Goal: Task Accomplishment & Management: Use online tool/utility

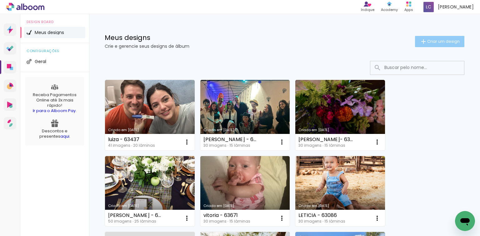
drag, startPoint x: 447, startPoint y: 37, endPoint x: 443, endPoint y: 39, distance: 3.9
click at [447, 37] on paper-button "Criar um design" at bounding box center [439, 41] width 49 height 11
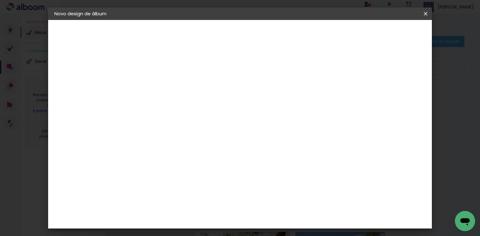
click at [156, 81] on input at bounding box center [156, 84] width 0 height 10
type input "[PERSON_NAME] - ALBUM 30F"
type paper-input "[PERSON_NAME] - ALBUM 30F"
click at [220, 28] on paper-button "Avançar" at bounding box center [205, 33] width 31 height 11
click at [273, 102] on paper-item "Tamanho Livre" at bounding box center [243, 95] width 60 height 14
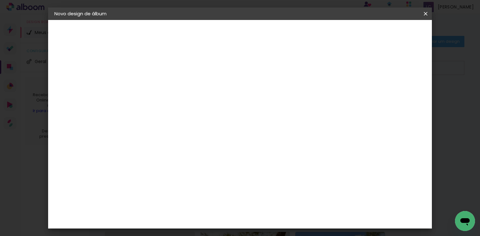
click at [283, 39] on header "Fornecedor Escolha um fornecedor ou avance com o tamanho livre. Voltar Avançar" at bounding box center [205, 38] width 153 height 37
click at [273, 34] on paper-button "Avançar" at bounding box center [258, 33] width 31 height 11
click at [283, 195] on input "60" at bounding box center [275, 190] width 16 height 9
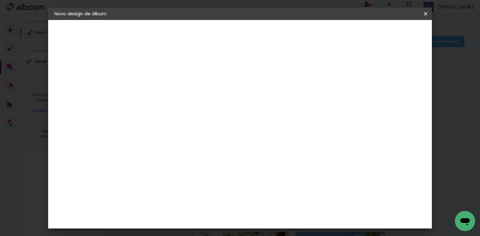
scroll to position [153, 0]
type input "40,6"
type paper-input "40,6"
click at [167, 177] on paper-input-container "30 cm" at bounding box center [162, 184] width 28 height 16
click at [160, 182] on input "30" at bounding box center [158, 183] width 16 height 9
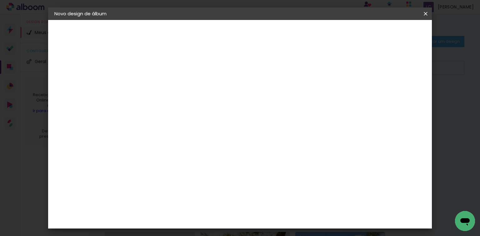
click at [160, 182] on input "30" at bounding box center [158, 183] width 16 height 9
type input "20,3"
type paper-input "20,3"
type input "4"
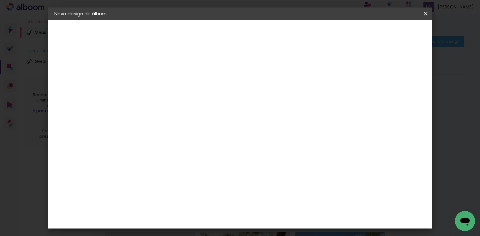
type paper-input "4"
click at [395, 97] on input "4" at bounding box center [392, 94] width 11 height 9
type input "3"
type paper-input "3"
click at [396, 97] on input "3" at bounding box center [393, 94] width 11 height 9
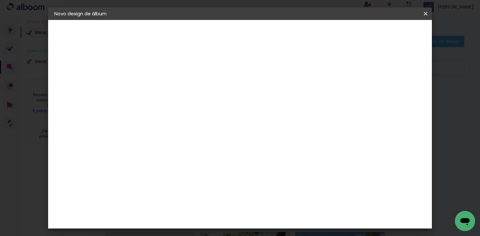
type input "2"
type paper-input "2"
click at [398, 97] on input "2" at bounding box center [394, 94] width 11 height 9
click at [394, 37] on paper-button "Iniciar design" at bounding box center [373, 33] width 41 height 11
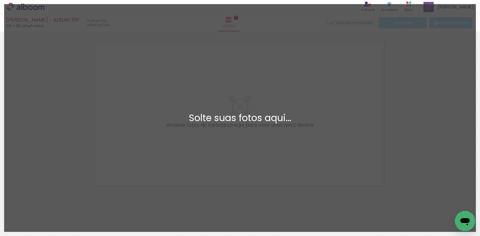
scroll to position [8, 0]
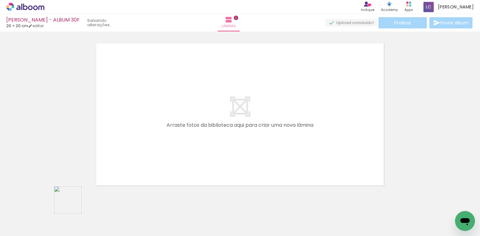
drag, startPoint x: 67, startPoint y: 207, endPoint x: 82, endPoint y: 222, distance: 21.9
click at [126, 158] on quentale-workspace at bounding box center [240, 118] width 480 height 236
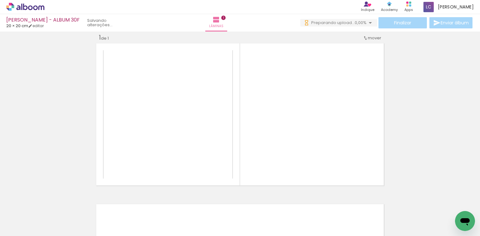
drag, startPoint x: 82, startPoint y: 222, endPoint x: 133, endPoint y: 176, distance: 69.4
click at [124, 181] on quentale-workspace at bounding box center [240, 118] width 480 height 236
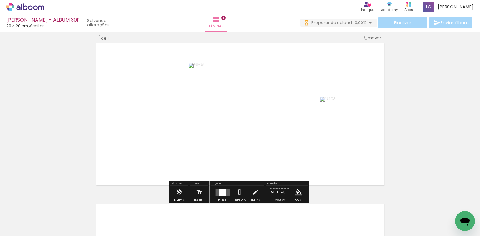
scroll to position [0, 0]
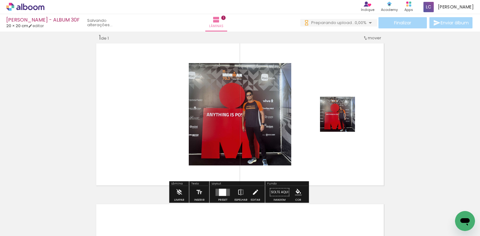
drag, startPoint x: 357, startPoint y: 116, endPoint x: 259, endPoint y: 187, distance: 121.7
click at [259, 187] on div "Inserir lâmina 1 de 1" at bounding box center [240, 187] width 480 height 322
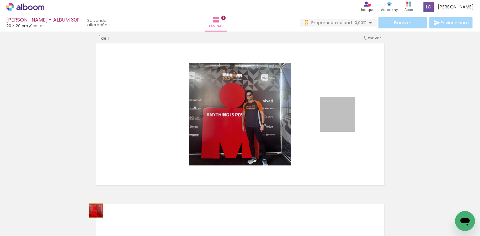
drag, startPoint x: 316, startPoint y: 137, endPoint x: 99, endPoint y: 214, distance: 230.4
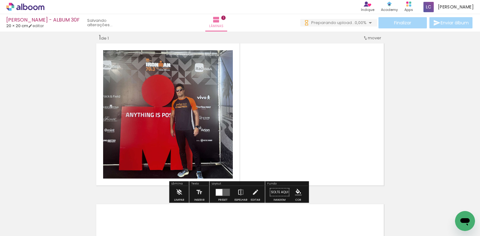
drag, startPoint x: 140, startPoint y: 156, endPoint x: 167, endPoint y: 162, distance: 27.9
click at [152, 146] on quentale-workspace at bounding box center [240, 118] width 480 height 236
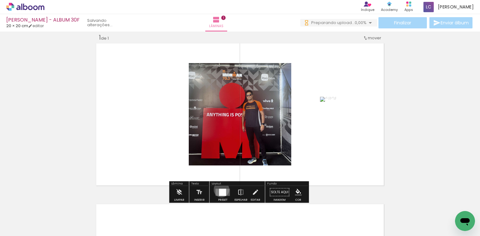
click at [220, 189] on div at bounding box center [222, 192] width 7 height 7
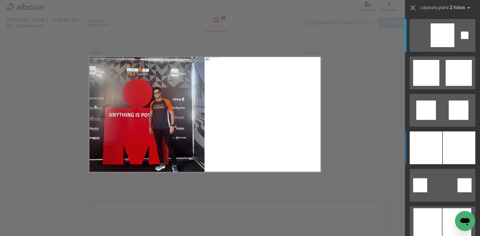
click at [422, 143] on div at bounding box center [425, 147] width 32 height 33
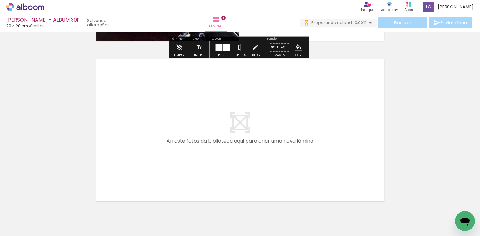
scroll to position [158, 0]
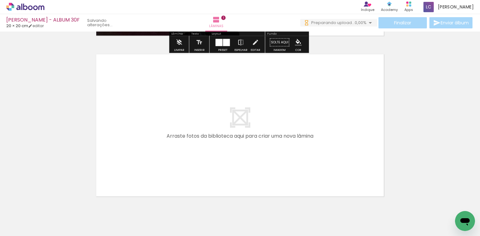
drag, startPoint x: 142, startPoint y: 207, endPoint x: 173, endPoint y: 214, distance: 31.4
click at [149, 193] on quentale-workspace at bounding box center [240, 118] width 480 height 236
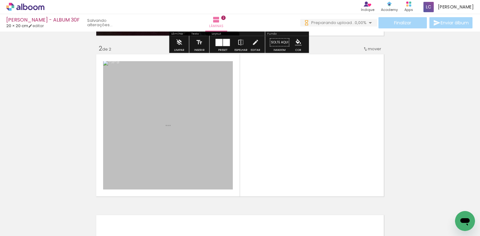
drag, startPoint x: 173, startPoint y: 214, endPoint x: 205, endPoint y: 178, distance: 48.9
click at [190, 151] on quentale-workspace at bounding box center [240, 118] width 480 height 236
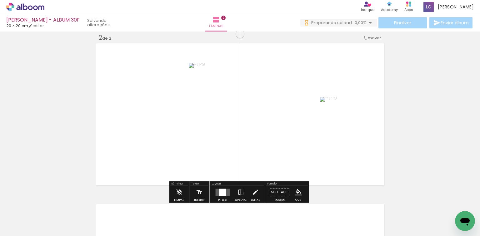
scroll to position [0, 0]
click at [217, 189] on quentale-layouter at bounding box center [222, 192] width 14 height 7
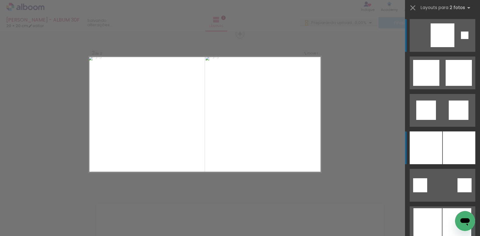
click at [448, 143] on div at bounding box center [459, 147] width 32 height 33
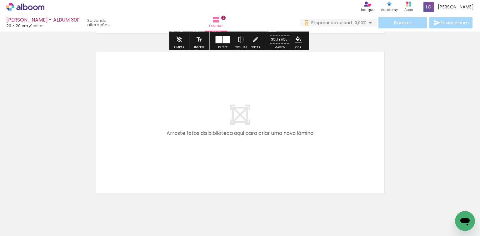
scroll to position [341, 0]
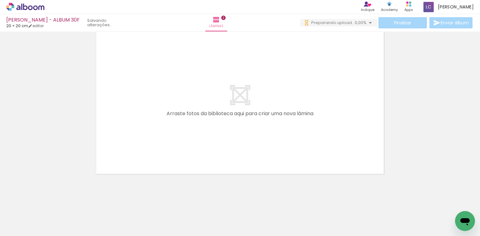
drag, startPoint x: 209, startPoint y: 211, endPoint x: 264, endPoint y: 216, distance: 55.2
click at [224, 168] on quentale-workspace at bounding box center [240, 118] width 480 height 236
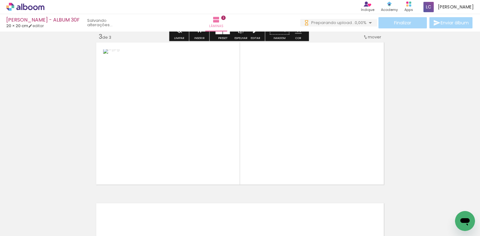
scroll to position [329, 0]
drag, startPoint x: 250, startPoint y: 208, endPoint x: 241, endPoint y: 166, distance: 43.1
click at [253, 139] on quentale-workspace at bounding box center [240, 118] width 480 height 236
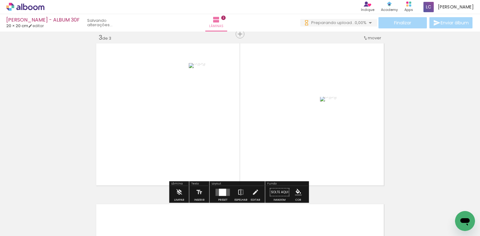
click at [219, 188] on div at bounding box center [222, 192] width 17 height 12
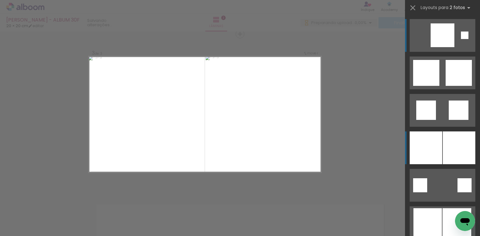
click at [431, 144] on div at bounding box center [425, 147] width 32 height 33
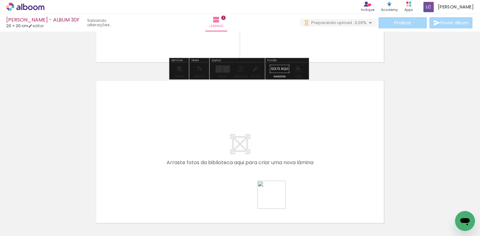
drag, startPoint x: 280, startPoint y: 217, endPoint x: 337, endPoint y: 224, distance: 57.8
click at [273, 162] on quentale-workspace at bounding box center [240, 118] width 480 height 236
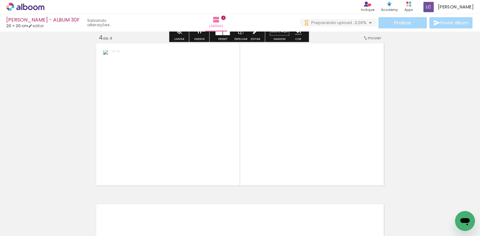
drag, startPoint x: 312, startPoint y: 214, endPoint x: 299, endPoint y: 161, distance: 55.2
click at [316, 146] on quentale-workspace at bounding box center [240, 118] width 480 height 236
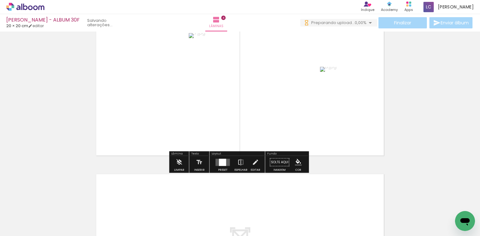
scroll to position [565, 0]
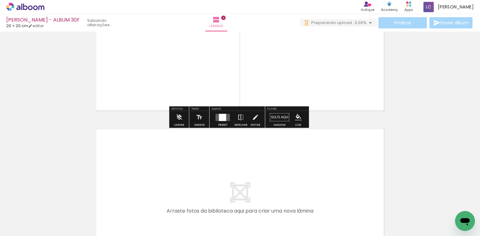
click at [222, 121] on div at bounding box center [222, 117] width 17 height 12
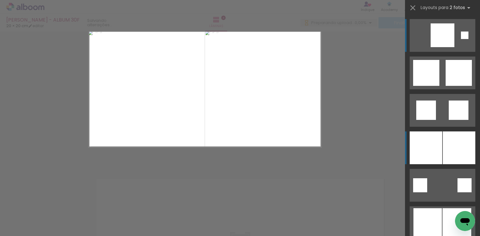
click at [438, 140] on div at bounding box center [425, 147] width 32 height 33
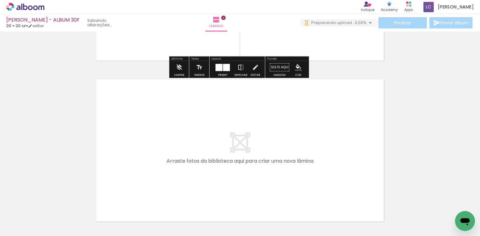
drag, startPoint x: 351, startPoint y: 225, endPoint x: 371, endPoint y: 215, distance: 22.3
click at [345, 188] on quentale-workspace at bounding box center [240, 118] width 480 height 236
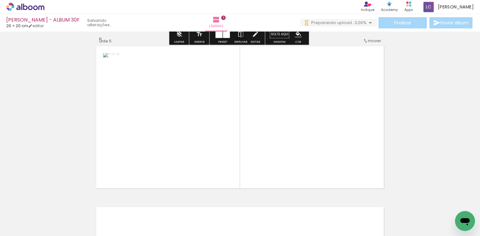
drag, startPoint x: 364, startPoint y: 190, endPoint x: 271, endPoint y: 174, distance: 93.9
click at [345, 166] on quentale-workspace at bounding box center [240, 118] width 480 height 236
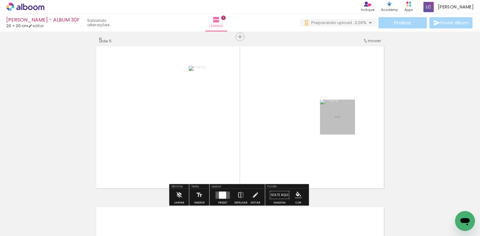
scroll to position [651, 0]
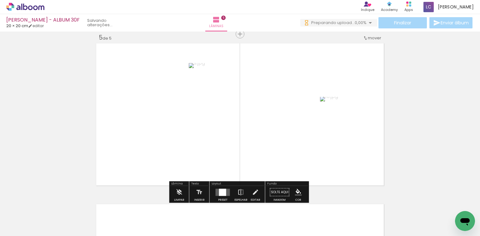
click at [224, 187] on div at bounding box center [222, 192] width 17 height 12
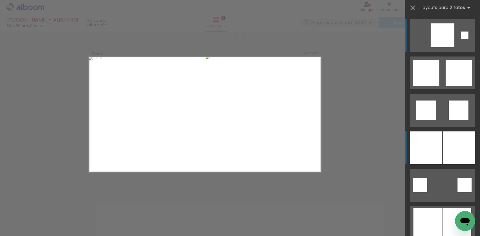
click at [432, 135] on div at bounding box center [425, 147] width 32 height 33
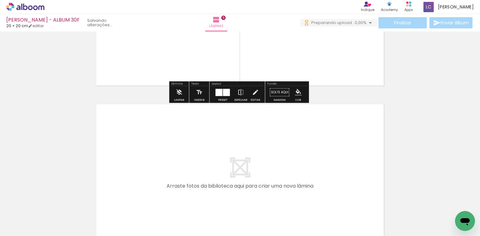
scroll to position [0, 163]
drag, startPoint x: 252, startPoint y: 224, endPoint x: 296, endPoint y: 217, distance: 44.9
click at [272, 177] on quentale-workspace at bounding box center [240, 118] width 480 height 236
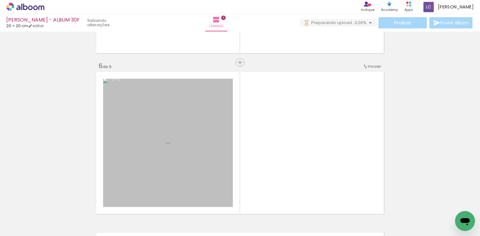
click at [302, 146] on quentale-workspace at bounding box center [240, 118] width 480 height 236
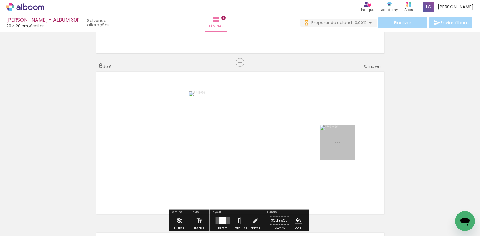
scroll to position [812, 0]
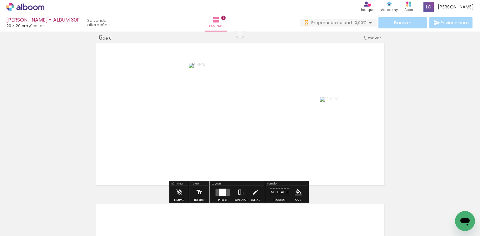
click at [223, 193] on div at bounding box center [222, 192] width 7 height 7
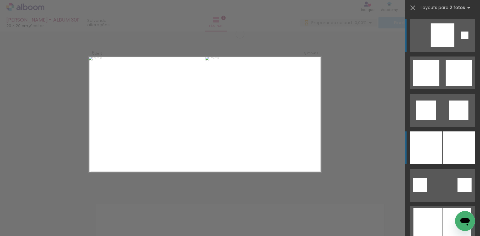
click at [447, 153] on div at bounding box center [459, 147] width 32 height 33
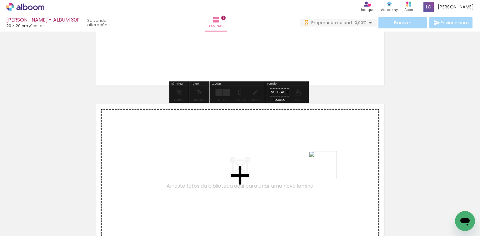
drag, startPoint x: 329, startPoint y: 205, endPoint x: 327, endPoint y: 170, distance: 35.0
click at [327, 170] on quentale-workspace at bounding box center [240, 118] width 480 height 236
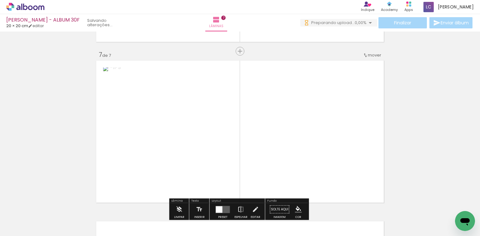
drag, startPoint x: 327, startPoint y: 170, endPoint x: 282, endPoint y: 144, distance: 51.8
click at [338, 165] on quentale-layouter at bounding box center [240, 131] width 290 height 145
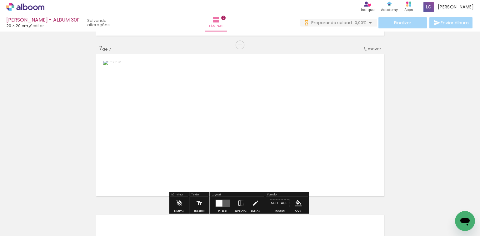
scroll to position [973, 0]
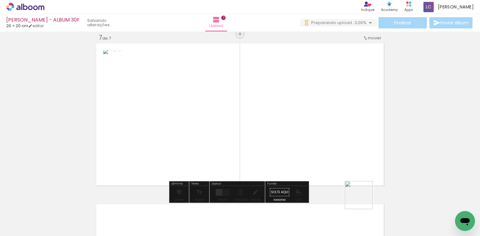
drag, startPoint x: 363, startPoint y: 200, endPoint x: 226, endPoint y: 169, distance: 140.6
click at [305, 130] on quentale-workspace at bounding box center [240, 118] width 480 height 236
click at [219, 191] on div at bounding box center [222, 192] width 7 height 7
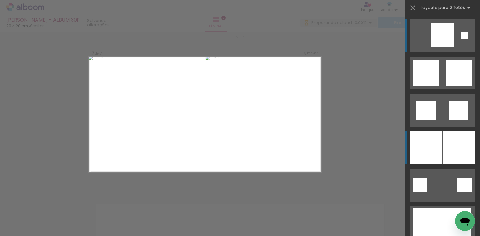
click at [420, 155] on div at bounding box center [425, 147] width 32 height 33
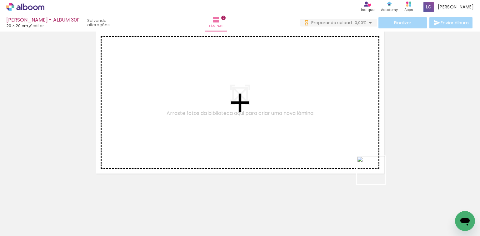
drag, startPoint x: 375, startPoint y: 175, endPoint x: 431, endPoint y: 206, distance: 63.9
click at [349, 155] on quentale-workspace at bounding box center [240, 118] width 480 height 236
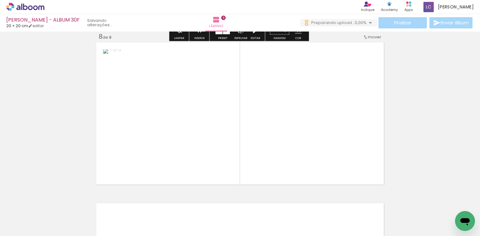
drag, startPoint x: 432, startPoint y: 206, endPoint x: 282, endPoint y: 169, distance: 154.3
click at [359, 156] on quentale-workspace at bounding box center [240, 118] width 480 height 236
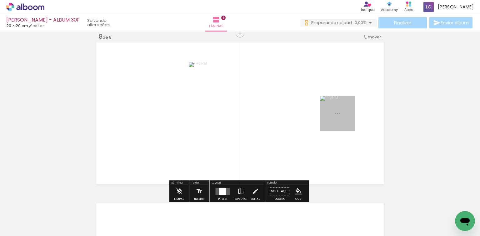
scroll to position [1134, 0]
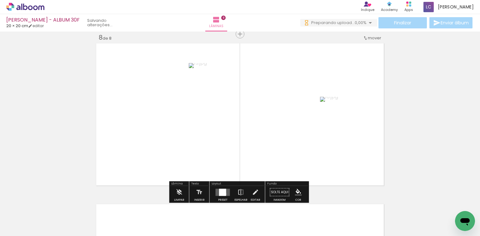
click at [223, 194] on div at bounding box center [222, 192] width 7 height 7
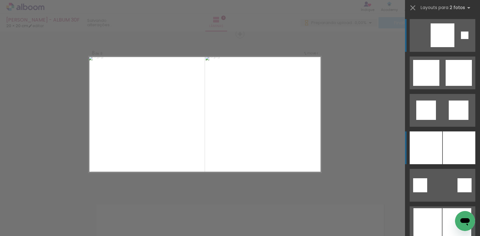
click at [437, 147] on div at bounding box center [425, 147] width 32 height 33
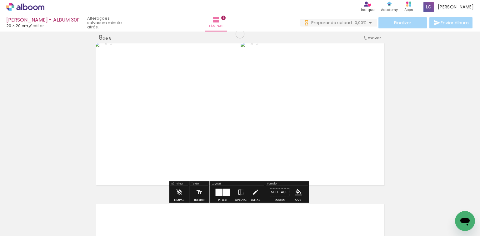
scroll to position [0, 426]
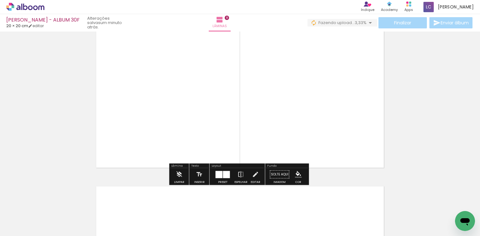
click at [224, 166] on quentale-workspace at bounding box center [240, 118] width 480 height 236
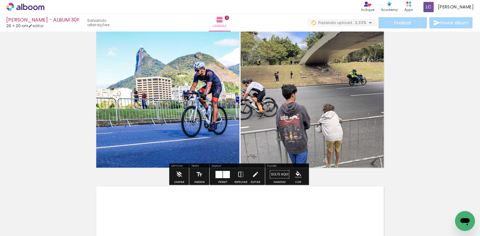
scroll to position [1184, 0]
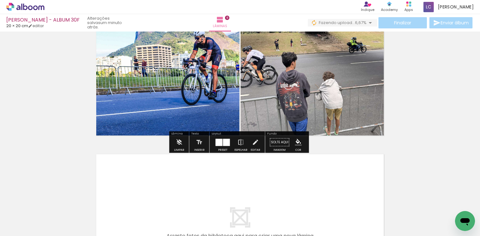
drag, startPoint x: 209, startPoint y: 214, endPoint x: 213, endPoint y: 197, distance: 17.4
click at [212, 200] on div at bounding box center [196, 215] width 31 height 31
drag, startPoint x: 224, startPoint y: 214, endPoint x: 232, endPoint y: 175, distance: 39.3
click at [232, 175] on quentale-workspace at bounding box center [240, 118] width 480 height 236
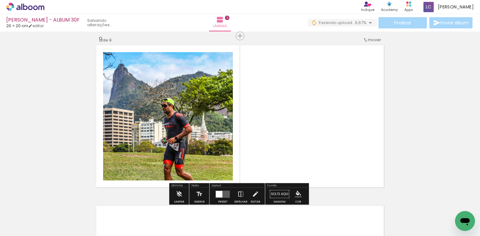
scroll to position [1295, 0]
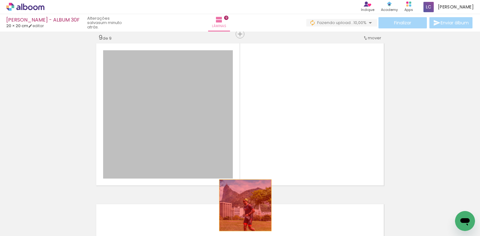
drag, startPoint x: 232, startPoint y: 187, endPoint x: 230, endPoint y: 224, distance: 37.2
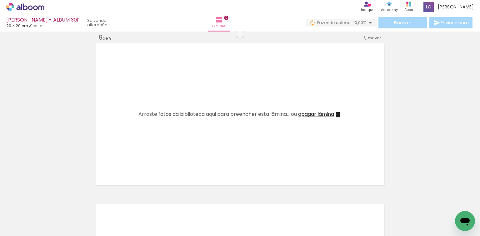
drag, startPoint x: 196, startPoint y: 212, endPoint x: 223, endPoint y: 211, distance: 27.2
click at [212, 170] on quentale-workspace at bounding box center [240, 118] width 480 height 236
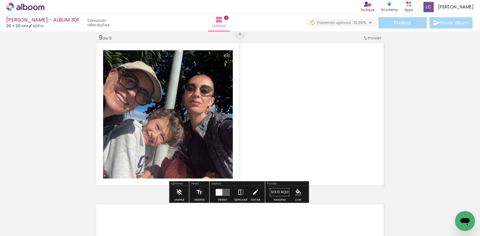
drag, startPoint x: 224, startPoint y: 217, endPoint x: 220, endPoint y: 175, distance: 42.3
click at [240, 154] on quentale-workspace at bounding box center [240, 118] width 480 height 236
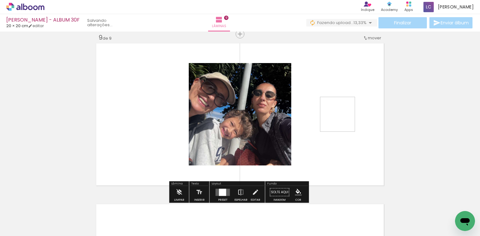
click at [221, 192] on div at bounding box center [222, 192] width 7 height 7
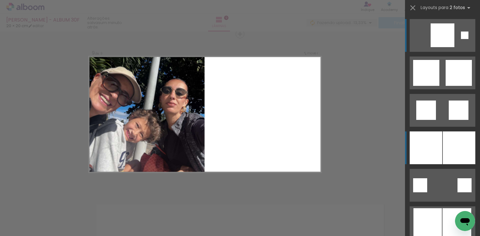
click at [420, 137] on div at bounding box center [425, 147] width 32 height 33
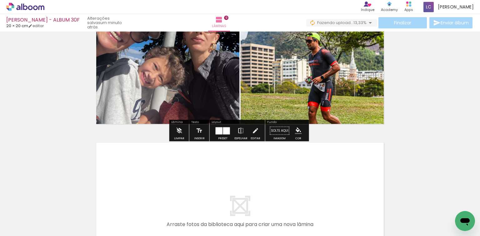
scroll to position [1419, 0]
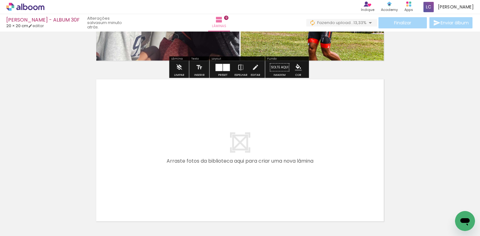
drag, startPoint x: 275, startPoint y: 198, endPoint x: 280, endPoint y: 197, distance: 5.5
click at [276, 200] on div at bounding box center [266, 215] width 31 height 31
drag, startPoint x: 275, startPoint y: 187, endPoint x: 296, endPoint y: 215, distance: 34.7
click at [277, 187] on quentale-workspace at bounding box center [240, 118] width 480 height 236
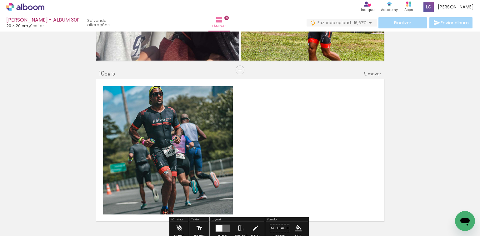
drag, startPoint x: 300, startPoint y: 207, endPoint x: 232, endPoint y: 170, distance: 77.3
click at [296, 169] on quentale-workspace at bounding box center [240, 118] width 480 height 236
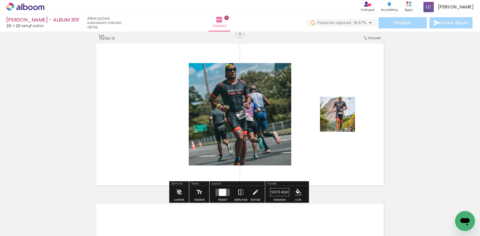
click at [226, 190] on quentale-layouter at bounding box center [222, 192] width 14 height 7
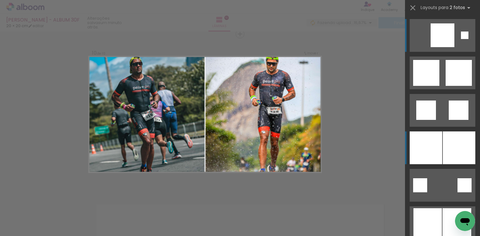
click at [454, 133] on div at bounding box center [459, 147] width 32 height 33
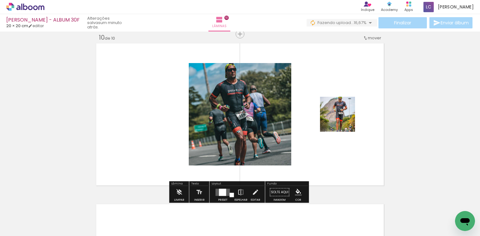
click at [222, 189] on div at bounding box center [222, 192] width 7 height 7
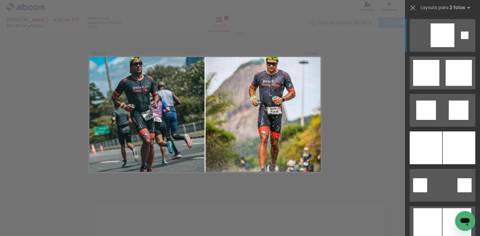
click at [436, 145] on div at bounding box center [425, 147] width 32 height 33
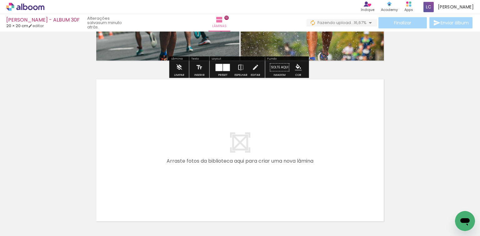
click at [342, 169] on quentale-workspace at bounding box center [240, 118] width 480 height 236
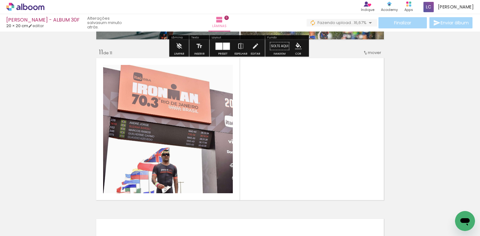
drag, startPoint x: 355, startPoint y: 181, endPoint x: 209, endPoint y: 181, distance: 146.2
click at [346, 171] on quentale-workspace at bounding box center [240, 118] width 480 height 236
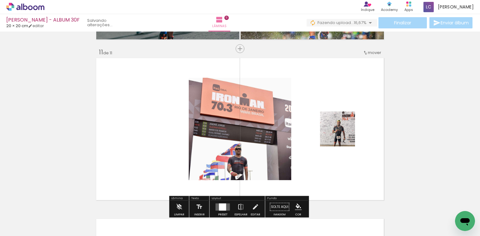
scroll to position [1616, 0]
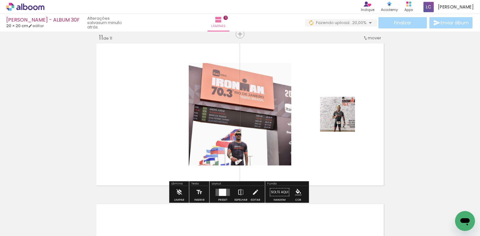
click at [215, 192] on quentale-layouter at bounding box center [222, 192] width 14 height 7
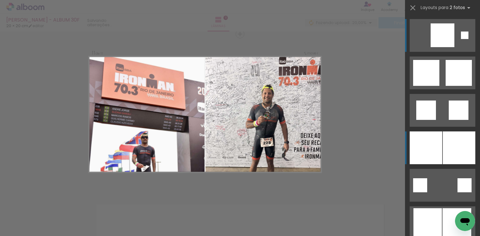
click at [445, 136] on div at bounding box center [459, 147] width 32 height 33
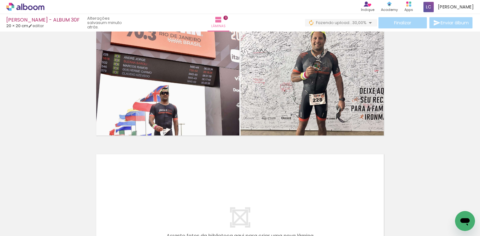
scroll to position [0, 622]
drag, startPoint x: 218, startPoint y: 210, endPoint x: 241, endPoint y: 207, distance: 23.2
click at [222, 196] on quentale-workspace at bounding box center [240, 118] width 480 height 236
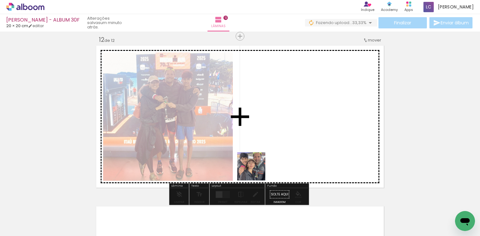
drag, startPoint x: 256, startPoint y: 171, endPoint x: 259, endPoint y: 139, distance: 32.7
click at [264, 143] on quentale-workspace at bounding box center [240, 118] width 480 height 236
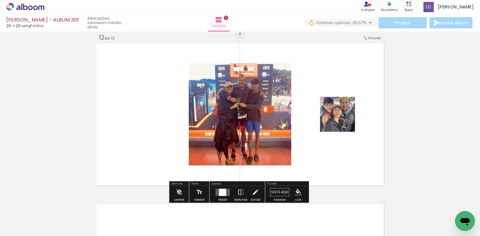
click at [225, 190] on quentale-layouter at bounding box center [222, 192] width 14 height 7
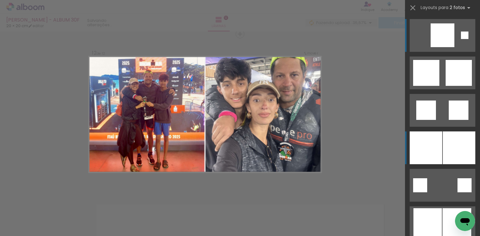
click at [439, 148] on div at bounding box center [425, 147] width 32 height 33
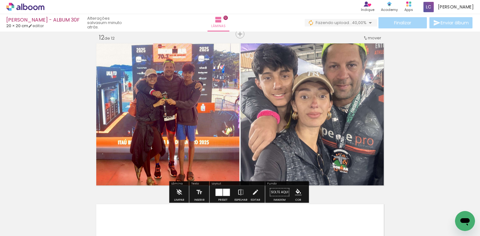
scroll to position [1877, 0]
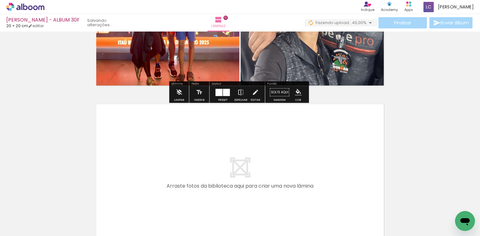
drag
click at [280, 144] on quentale-workspace at bounding box center [240, 118] width 480 height 236
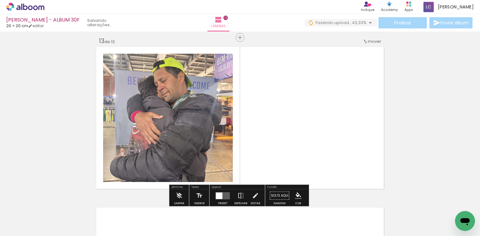
scroll to position [1938, 0]
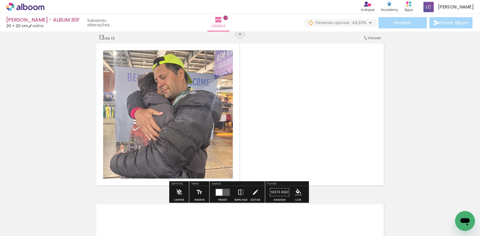
click at [291, 132] on quentale-workspace at bounding box center [240, 118] width 480 height 236
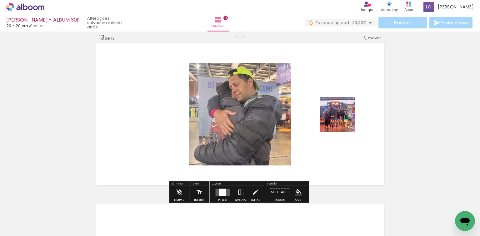
click at [215, 190] on quentale-layouter at bounding box center [222, 192] width 14 height 7
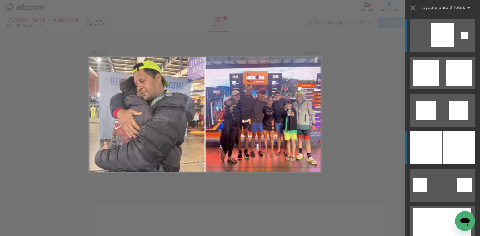
click at [428, 145] on div at bounding box center [425, 147] width 32 height 33
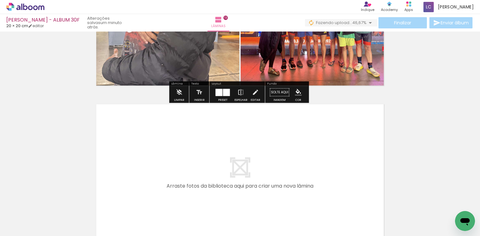
click at [345, 182] on quentale-workspace at bounding box center [240, 118] width 480 height 236
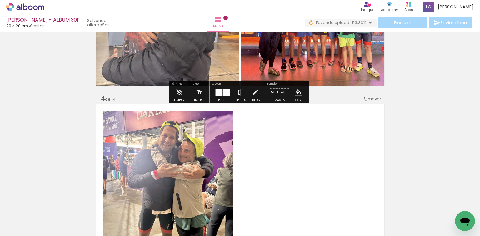
click at [355, 158] on quentale-workspace at bounding box center [240, 118] width 480 height 236
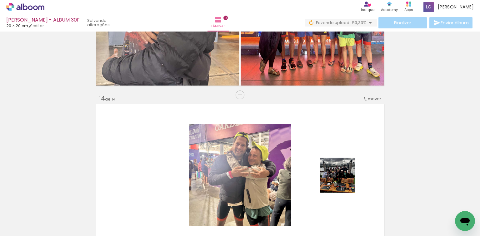
scroll to position [2099, 0]
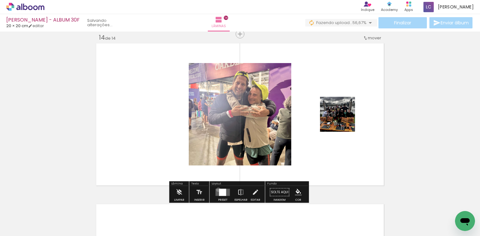
click at [217, 189] on quentale-layouter at bounding box center [222, 192] width 14 height 7
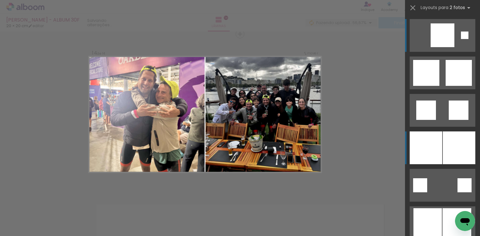
click at [434, 138] on div at bounding box center [425, 147] width 32 height 33
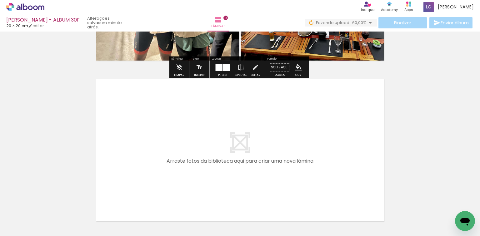
click at [314, 159] on quentale-workspace at bounding box center [240, 118] width 480 height 236
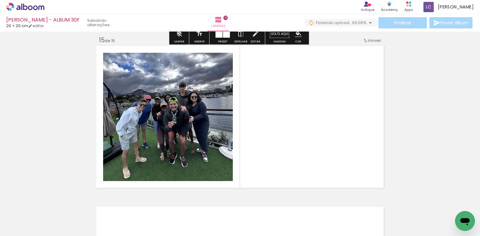
drag, startPoint x: 465, startPoint y: 205, endPoint x: 233, endPoint y: 186, distance: 233.1
click at [313, 153] on quentale-workspace at bounding box center [240, 118] width 480 height 236
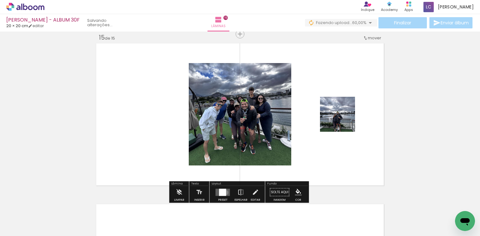
click at [224, 192] on div at bounding box center [222, 192] width 7 height 7
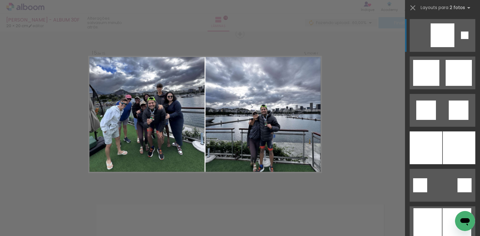
click at [443, 139] on div at bounding box center [459, 147] width 32 height 33
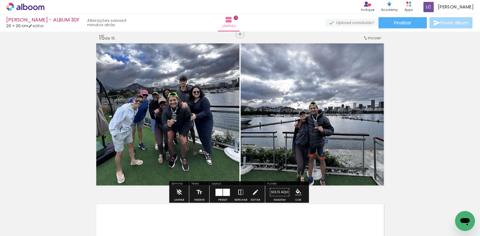
scroll to position [0, 622]
click at [399, 22] on span "Finalizar" at bounding box center [402, 23] width 17 height 4
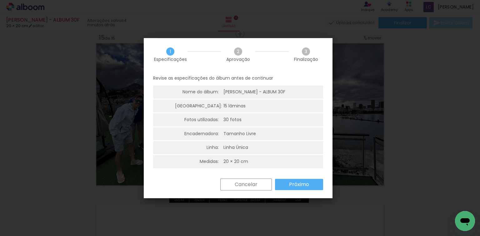
click at [0, 0] on slot "Próximo" at bounding box center [0, 0] width 0 height 0
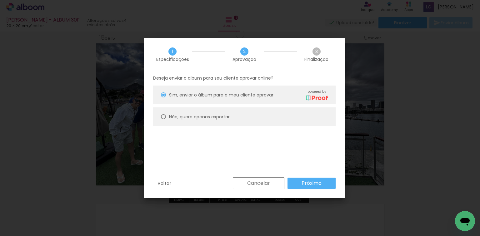
click at [248, 118] on paper-radio-button "Não, quero apenas exportar" at bounding box center [244, 116] width 182 height 19
type paper-radio-button "on"
click at [299, 180] on paper-button "Próximo" at bounding box center [311, 183] width 48 height 11
type input "Alta, 300 DPI"
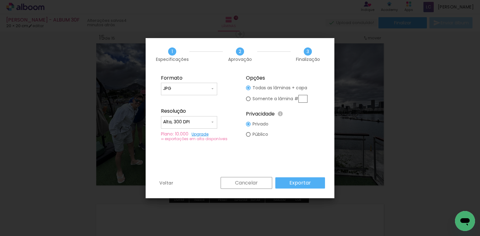
click at [0, 0] on slot "Exportar" at bounding box center [0, 0] width 0 height 0
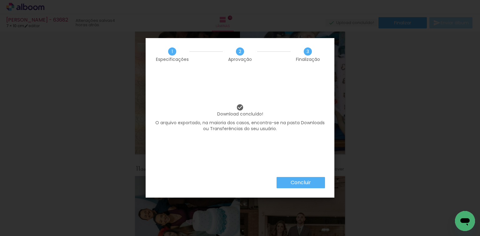
scroll to position [0, 622]
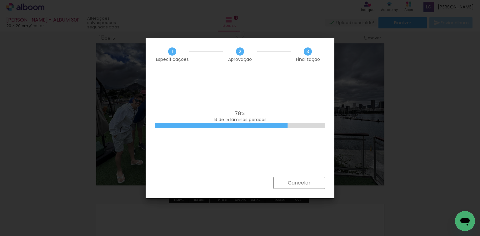
scroll to position [0, 622]
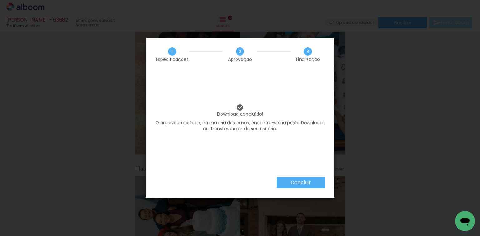
scroll to position [0, 622]
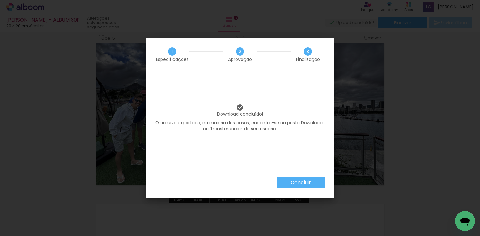
scroll to position [0, 622]
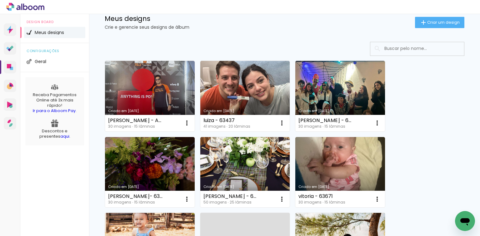
scroll to position [19, 0]
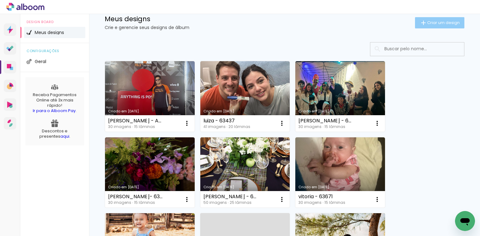
click at [431, 25] on span "Criar um design" at bounding box center [443, 23] width 32 height 4
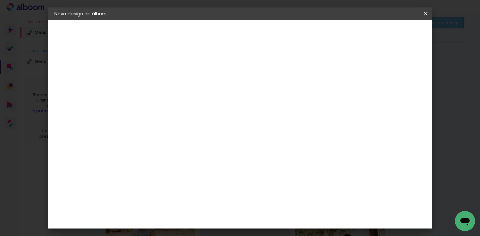
click at [156, 81] on input at bounding box center [156, 84] width 0 height 10
type input "anna - 63653"
type paper-input "anna - 63653"
click at [0, 0] on slot "Avançar" at bounding box center [0, 0] width 0 height 0
click at [273, 74] on h3 "Avançado" at bounding box center [243, 76] width 60 height 7
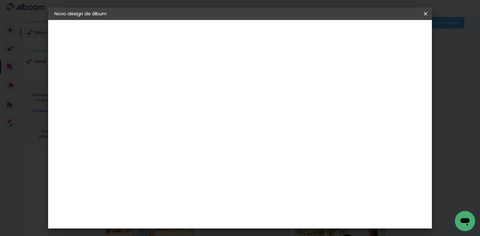
click at [273, 95] on paper-item "Tamanho Livre" at bounding box center [243, 95] width 60 height 14
click at [0, 0] on slot "Avançar" at bounding box center [0, 0] width 0 height 0
click at [278, 191] on input "60" at bounding box center [275, 190] width 16 height 9
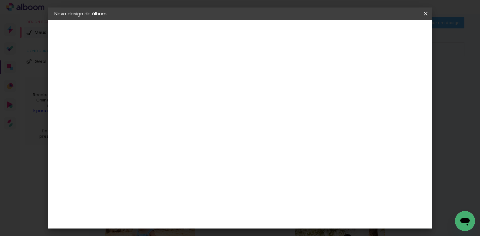
scroll to position [106, 0]
type input "20,3"
type paper-input "20,3"
click at [203, 185] on input "30" at bounding box center [204, 183] width 16 height 9
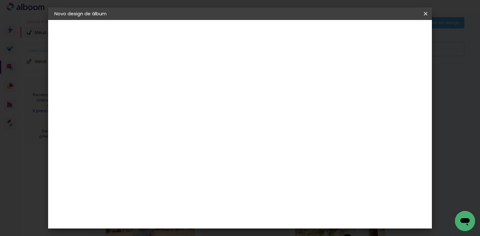
scroll to position [59, 0]
type input "15,2"
type paper-input "15,2"
type input "4"
type paper-input "4"
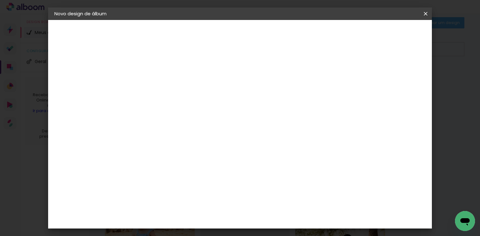
click at [370, 97] on input "4" at bounding box center [368, 94] width 11 height 9
type input "3"
type paper-input "3"
click at [370, 97] on input "3" at bounding box center [368, 94] width 11 height 9
type input "2"
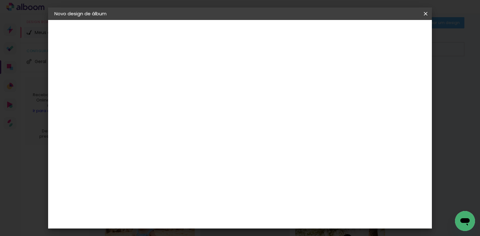
type paper-input "2"
click at [371, 97] on input "2" at bounding box center [372, 94] width 11 height 9
click at [348, 30] on paper-button "Iniciar design" at bounding box center [327, 33] width 41 height 11
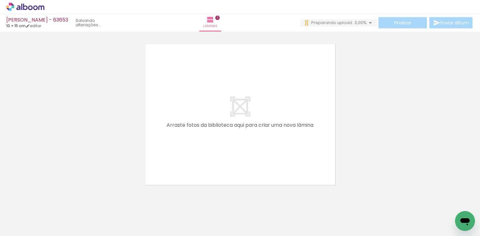
drag, startPoint x: 162, startPoint y: 119, endPoint x: 142, endPoint y: 186, distance: 69.8
click at [192, 103] on quentale-workspace at bounding box center [240, 118] width 480 height 236
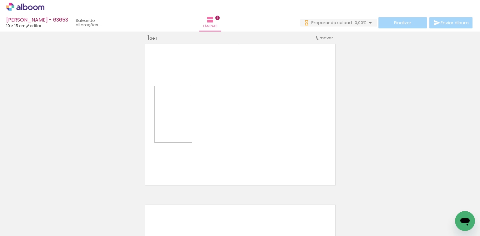
scroll to position [8, 0]
drag, startPoint x: 94, startPoint y: 220, endPoint x: 235, endPoint y: 151, distance: 155.9
click at [204, 121] on quentale-workspace at bounding box center [240, 118] width 480 height 236
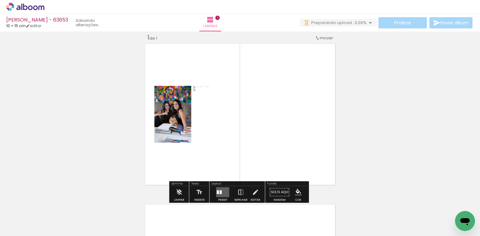
click at [218, 198] on quentale-thumb at bounding box center [202, 215] width 35 height 36
click at [220, 190] on quentale-layouter at bounding box center [222, 192] width 13 height 10
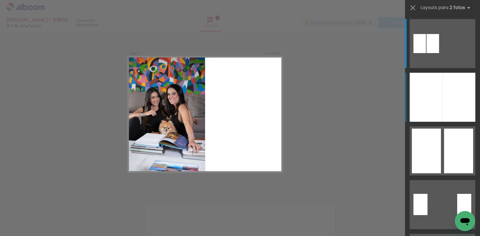
click at [462, 81] on div at bounding box center [458, 97] width 33 height 49
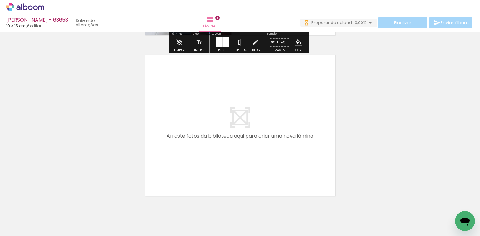
scroll to position [0, 0]
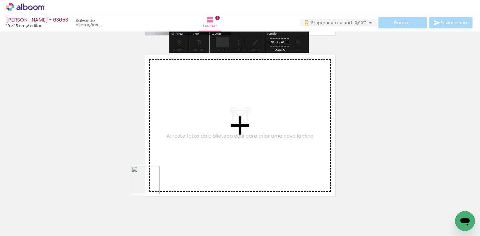
drag, startPoint x: 139, startPoint y: 215, endPoint x: 170, endPoint y: 217, distance: 31.0
click at [155, 183] on quentale-workspace at bounding box center [240, 118] width 480 height 236
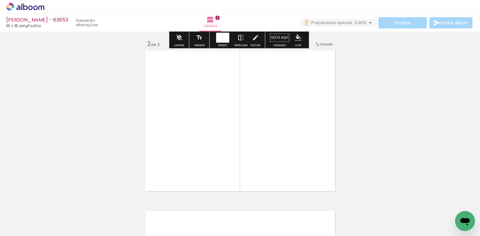
drag, startPoint x: 170, startPoint y: 217, endPoint x: 235, endPoint y: 186, distance: 72.1
click at [226, 151] on quentale-workspace at bounding box center [240, 118] width 480 height 236
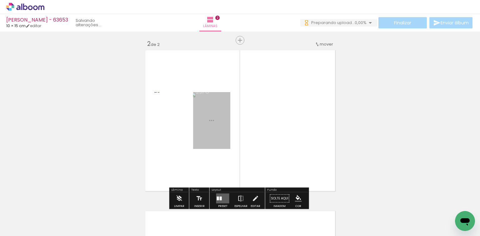
scroll to position [169, 0]
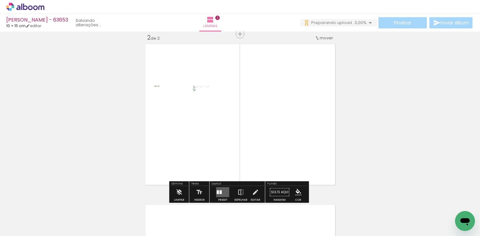
click at [217, 193] on div at bounding box center [218, 193] width 2 height 4
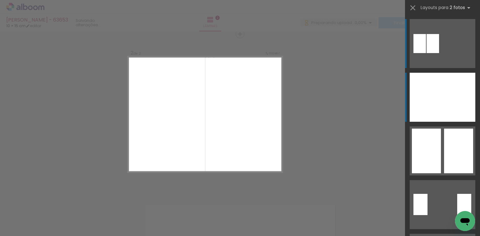
click at [431, 100] on div at bounding box center [425, 97] width 33 height 49
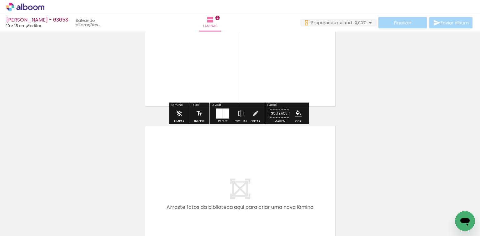
scroll to position [0, 0]
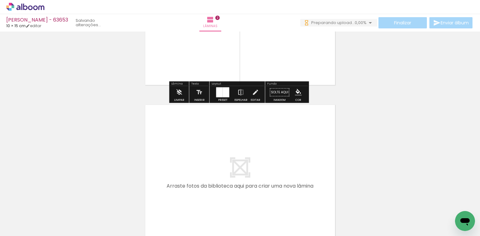
click at [213, 183] on quentale-workspace at bounding box center [240, 118] width 480 height 236
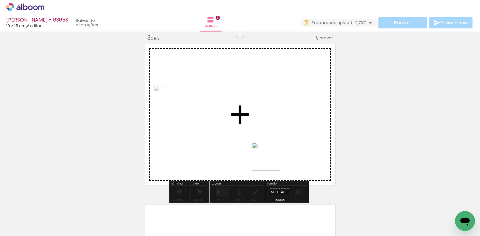
drag, startPoint x: 447, startPoint y: 214, endPoint x: 251, endPoint y: 154, distance: 204.4
click at [260, 134] on quentale-workspace at bounding box center [240, 118] width 480 height 236
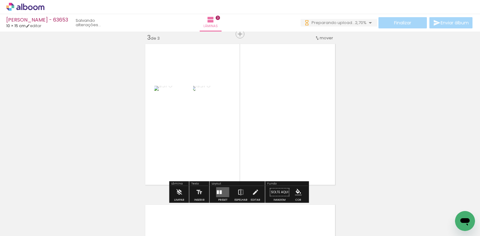
click at [219, 189] on quentale-layouter at bounding box center [222, 192] width 13 height 10
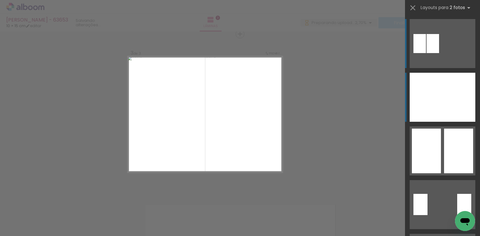
click at [418, 92] on div at bounding box center [425, 97] width 33 height 49
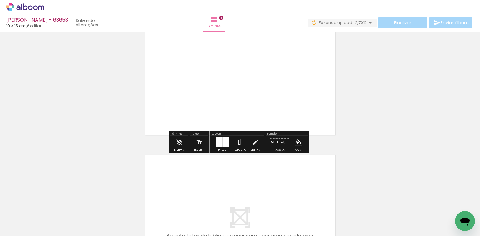
click at [250, 190] on quentale-workspace at bounding box center [240, 118] width 480 height 236
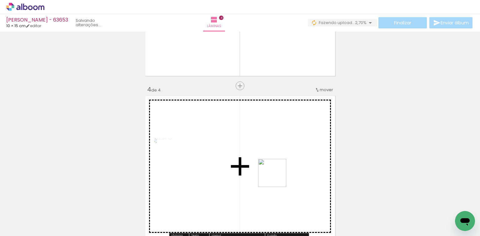
drag, startPoint x: 273, startPoint y: 207, endPoint x: 238, endPoint y: 184, distance: 42.1
click at [277, 151] on quentale-workspace at bounding box center [240, 118] width 480 height 236
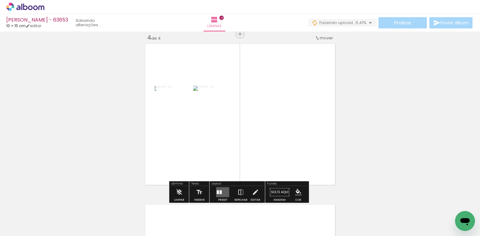
click at [220, 190] on quentale-layouter at bounding box center [222, 192] width 13 height 10
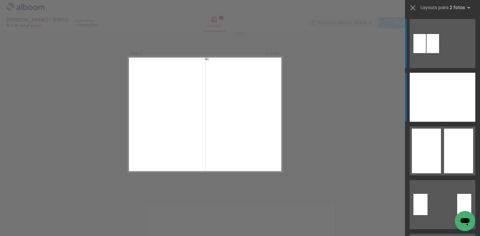
click at [419, 101] on div at bounding box center [425, 97] width 33 height 49
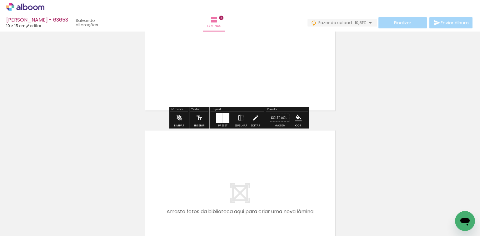
scroll to position [565, 0]
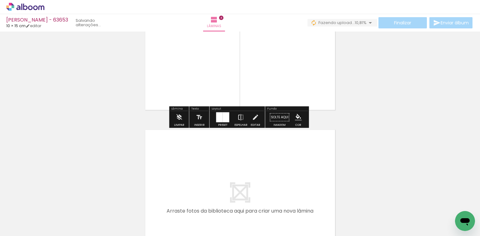
drag, startPoint x: 311, startPoint y: 215, endPoint x: 341, endPoint y: 220, distance: 30.3
click at [310, 185] on quentale-workspace at bounding box center [240, 118] width 480 height 236
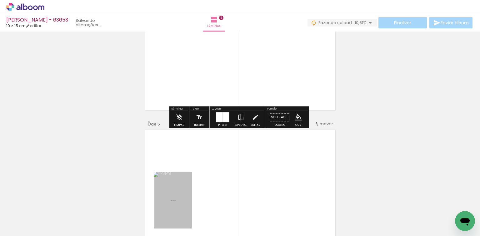
click at [315, 177] on quentale-workspace at bounding box center [240, 118] width 480 height 236
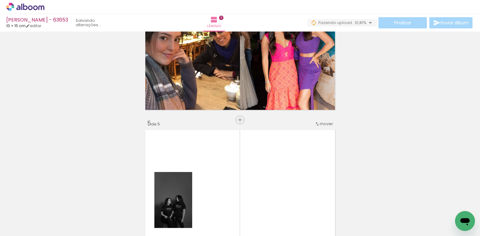
scroll to position [651, 0]
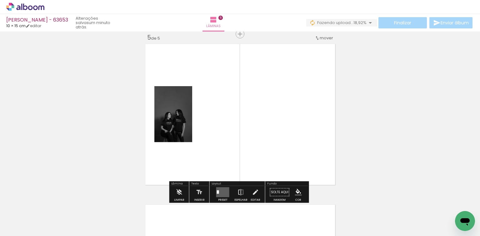
drag, startPoint x: 346, startPoint y: 215, endPoint x: 242, endPoint y: 171, distance: 112.7
click at [281, 149] on quentale-workspace at bounding box center [240, 118] width 480 height 236
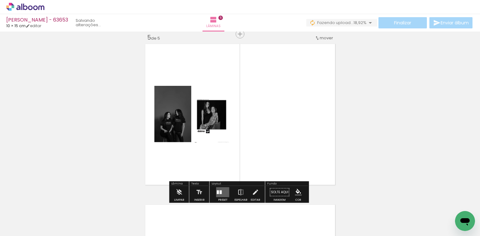
click at [223, 188] on quentale-layouter at bounding box center [222, 192] width 13 height 10
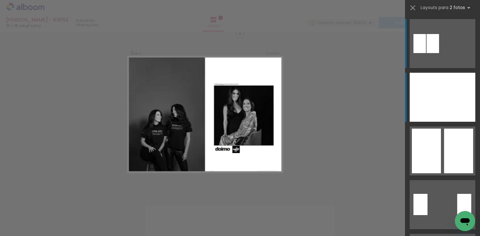
click at [434, 109] on div at bounding box center [425, 97] width 33 height 49
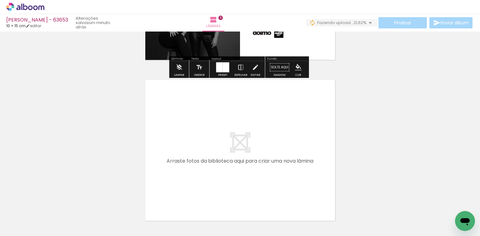
drag, startPoint x: 371, startPoint y: 211, endPoint x: 433, endPoint y: 205, distance: 61.5
click at [268, 161] on quentale-workspace at bounding box center [240, 118] width 480 height 236
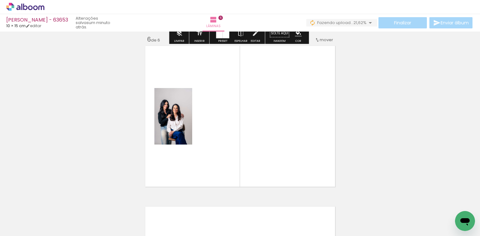
scroll to position [812, 0]
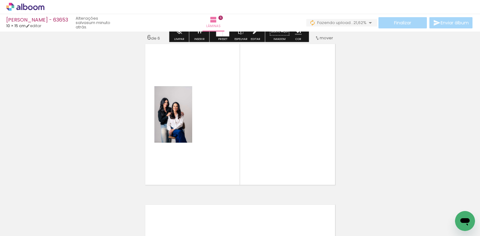
drag, startPoint x: 414, startPoint y: 204, endPoint x: 249, endPoint y: 147, distance: 174.3
click at [299, 149] on quentale-workspace at bounding box center [240, 118] width 480 height 236
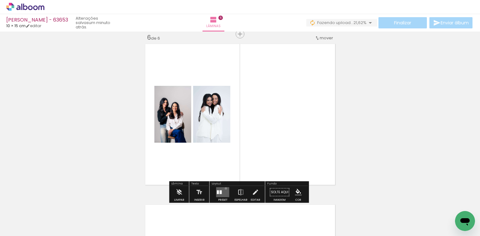
click at [224, 189] on quentale-layouter at bounding box center [222, 192] width 13 height 10
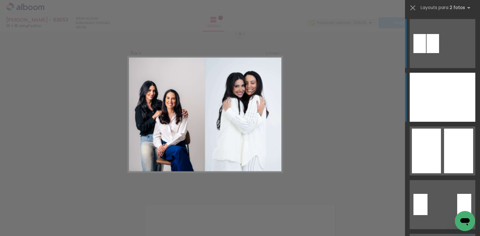
click at [419, 103] on div at bounding box center [425, 97] width 33 height 49
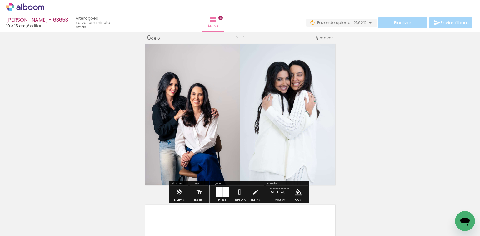
scroll to position [0, 393]
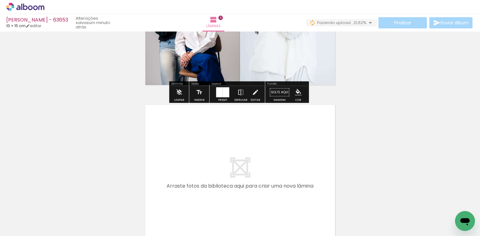
drag, startPoint x: 100, startPoint y: 208, endPoint x: 142, endPoint y: 180, distance: 51.1
click at [142, 180] on quentale-workspace at bounding box center [240, 118] width 480 height 236
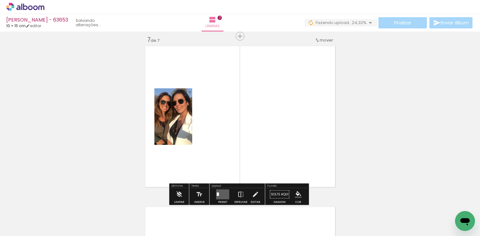
scroll to position [973, 0]
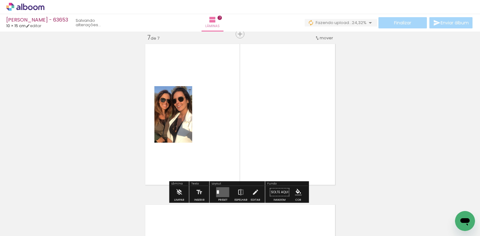
drag, startPoint x: 125, startPoint y: 209, endPoint x: 197, endPoint y: 168, distance: 82.9
click at [158, 177] on quentale-workspace at bounding box center [240, 118] width 480 height 236
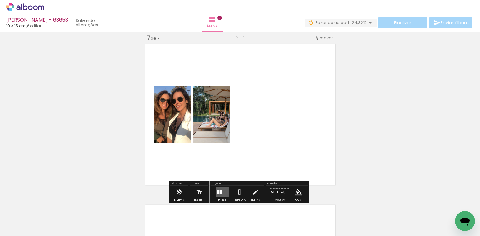
click at [221, 188] on quentale-layouter at bounding box center [222, 192] width 13 height 10
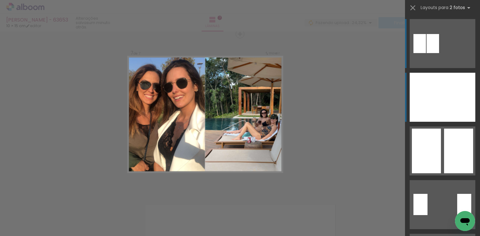
click at [430, 101] on div at bounding box center [425, 97] width 33 height 49
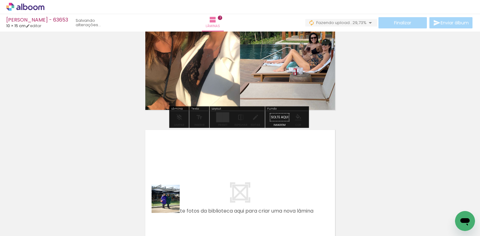
drag, startPoint x: 172, startPoint y: 216, endPoint x: 184, endPoint y: 217, distance: 12.0
click at [171, 186] on quentale-workspace at bounding box center [240, 118] width 480 height 236
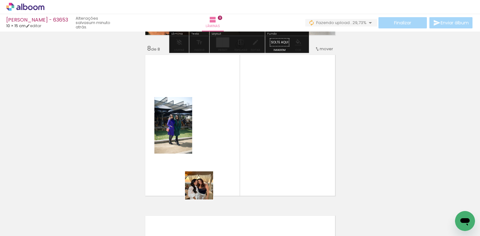
drag, startPoint x: 204, startPoint y: 190, endPoint x: 213, endPoint y: 201, distance: 14.0
click at [208, 173] on quentale-workspace at bounding box center [240, 118] width 480 height 236
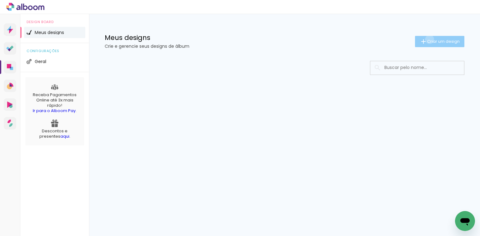
click at [428, 39] on span "Criar um design" at bounding box center [443, 41] width 32 height 4
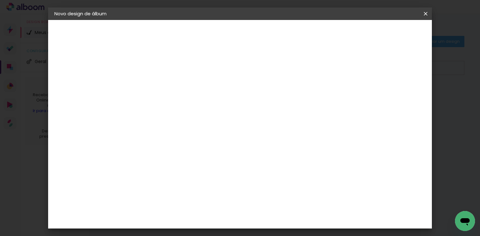
click at [156, 82] on input at bounding box center [156, 84] width 0 height 10
type input "anna"
type paper-input "anna"
click at [220, 36] on paper-button "Avançar" at bounding box center [205, 33] width 31 height 11
click at [257, 91] on paper-item "Tamanho Livre" at bounding box center [229, 95] width 56 height 14
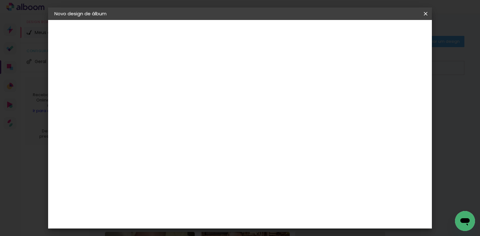
click at [266, 39] on header "Fornecedor Escolha um fornecedor ou avance com o tamanho livre. Voltar Avançar" at bounding box center [197, 41] width 137 height 42
click at [0, 0] on slot "Avançar" at bounding box center [0, 0] width 0 height 0
click at [275, 191] on input "60" at bounding box center [275, 190] width 16 height 9
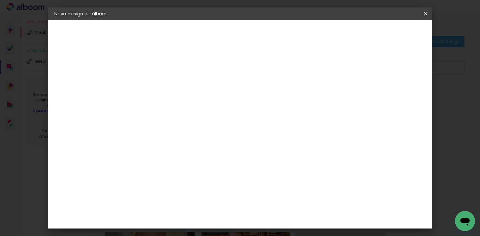
scroll to position [153, 0]
type input "20,3"
type paper-input "20,3"
click at [206, 184] on input "30" at bounding box center [204, 183] width 16 height 9
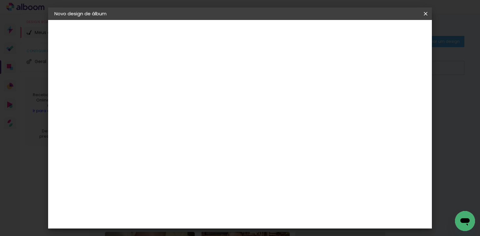
click at [206, 184] on input "30" at bounding box center [204, 183] width 16 height 9
type input "15,2"
type paper-input "15,2"
type input "4"
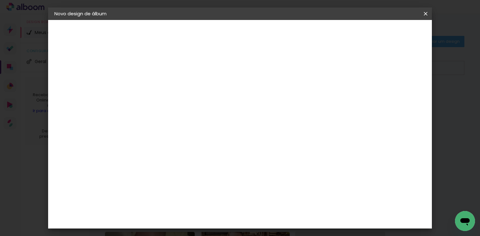
type paper-input "4"
click at [370, 96] on input "4" at bounding box center [366, 94] width 11 height 9
type input "3"
type paper-input "3"
click at [370, 96] on input "3" at bounding box center [368, 94] width 11 height 9
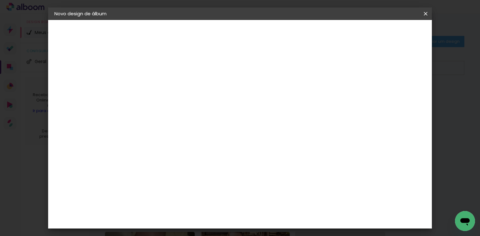
type input "2"
type paper-input "2"
click at [373, 96] on input "2" at bounding box center [370, 94] width 11 height 9
click at [342, 33] on span "Iniciar design" at bounding box center [328, 33] width 28 height 4
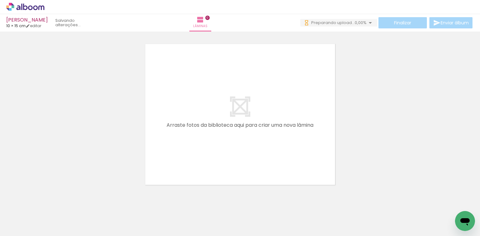
click at [22, 207] on span "37 fotos" at bounding box center [14, 207] width 20 height 7
drag, startPoint x: 124, startPoint y: 157, endPoint x: 127, endPoint y: 169, distance: 12.7
click at [124, 157] on div at bounding box center [240, 106] width 480 height 161
click at [18, 10] on icon at bounding box center [25, 7] width 38 height 8
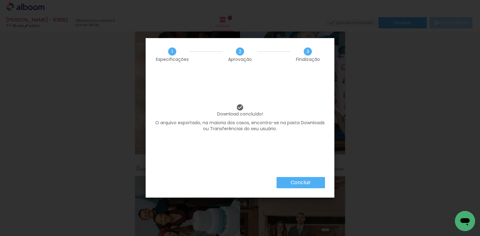
scroll to position [0, 622]
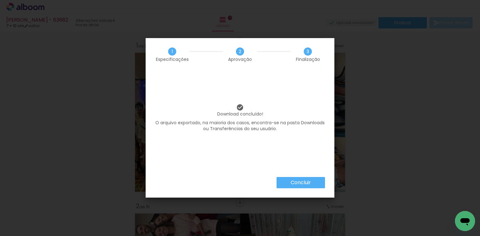
scroll to position [0, 622]
